Goal: Navigation & Orientation: Find specific page/section

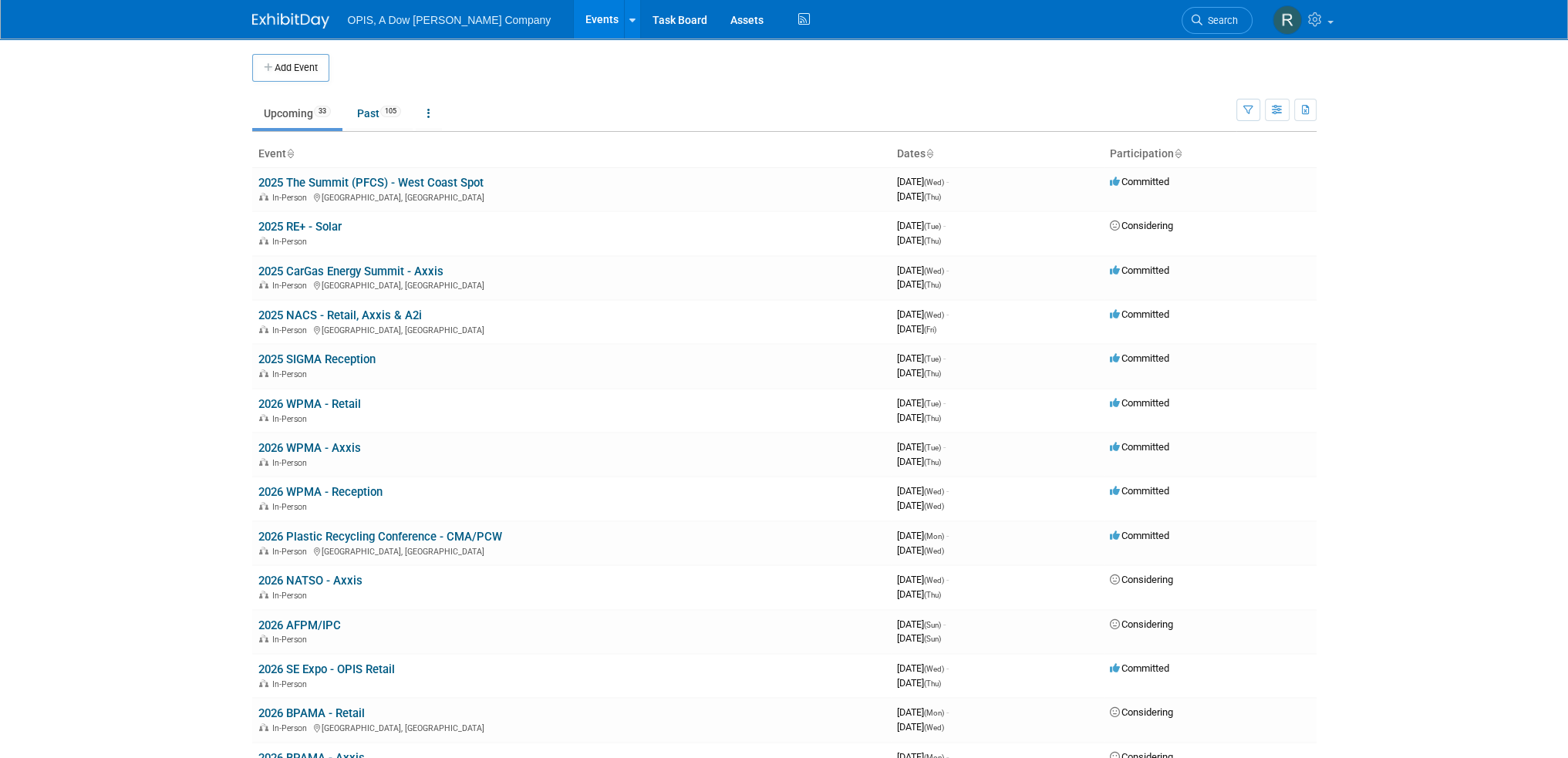
click at [574, 17] on link "Events" at bounding box center [602, 19] width 57 height 38
click at [641, 18] on link "Task Board" at bounding box center [680, 19] width 78 height 38
